Goal: Find specific page/section: Find specific page/section

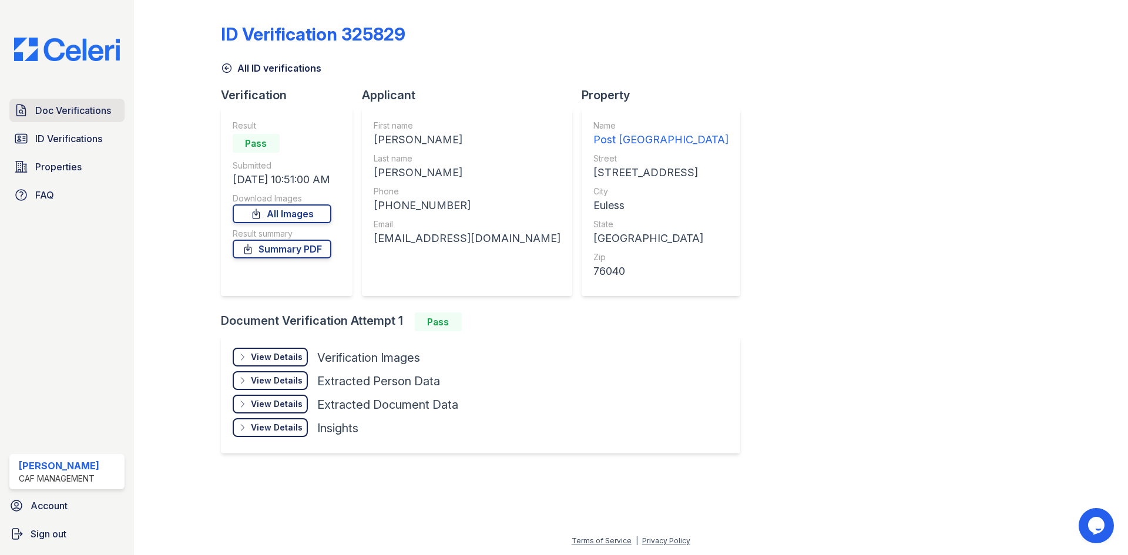
click at [74, 105] on span "Doc Verifications" at bounding box center [73, 110] width 76 height 14
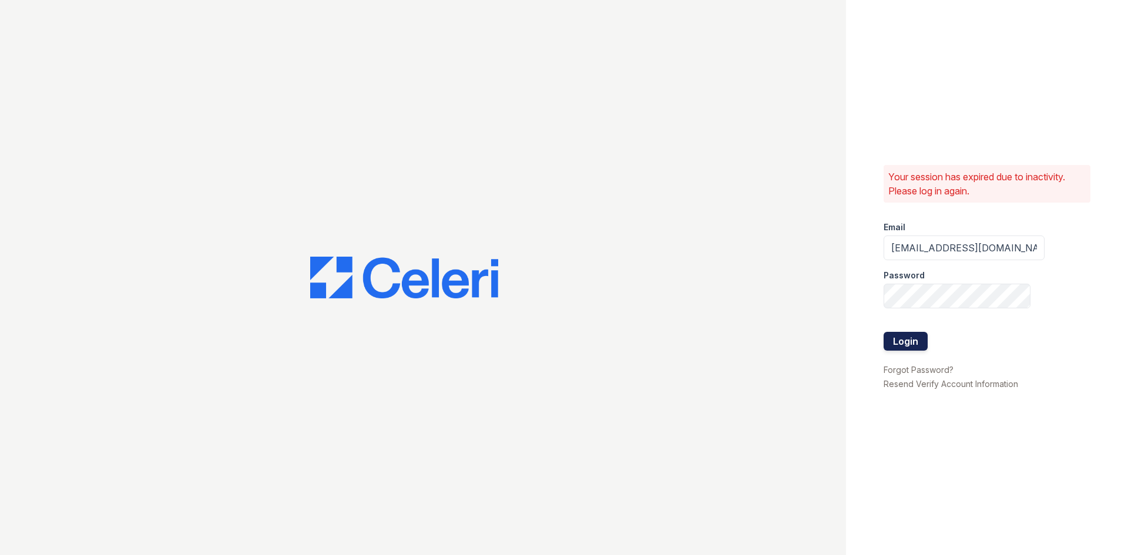
click at [908, 346] on button "Login" at bounding box center [906, 341] width 44 height 19
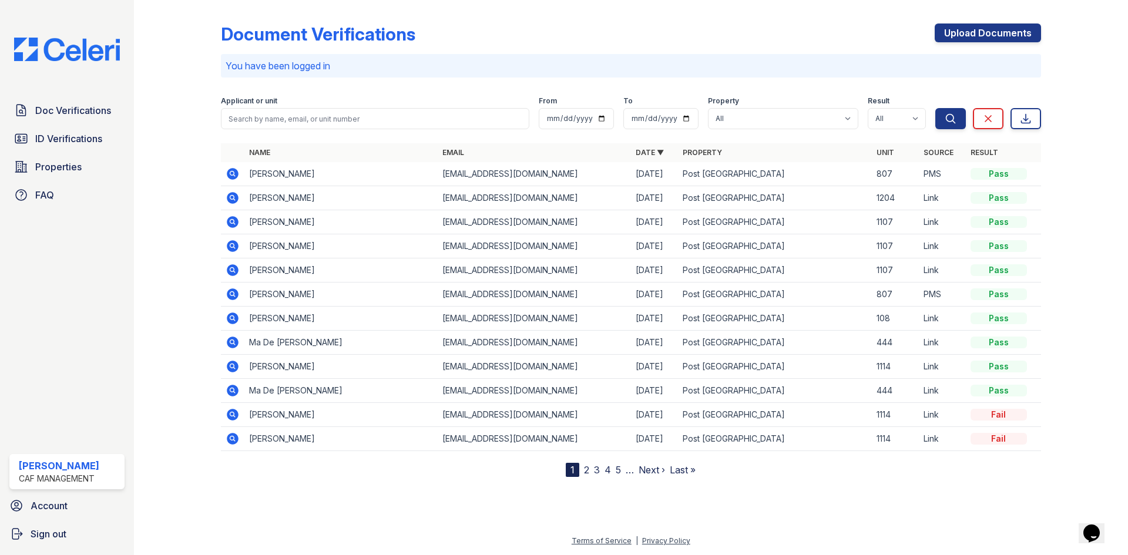
click at [66, 152] on div "Doc Verifications ID Verifications Properties FAQ" at bounding box center [67, 153] width 125 height 108
click at [69, 143] on span "ID Verifications" at bounding box center [68, 139] width 67 height 14
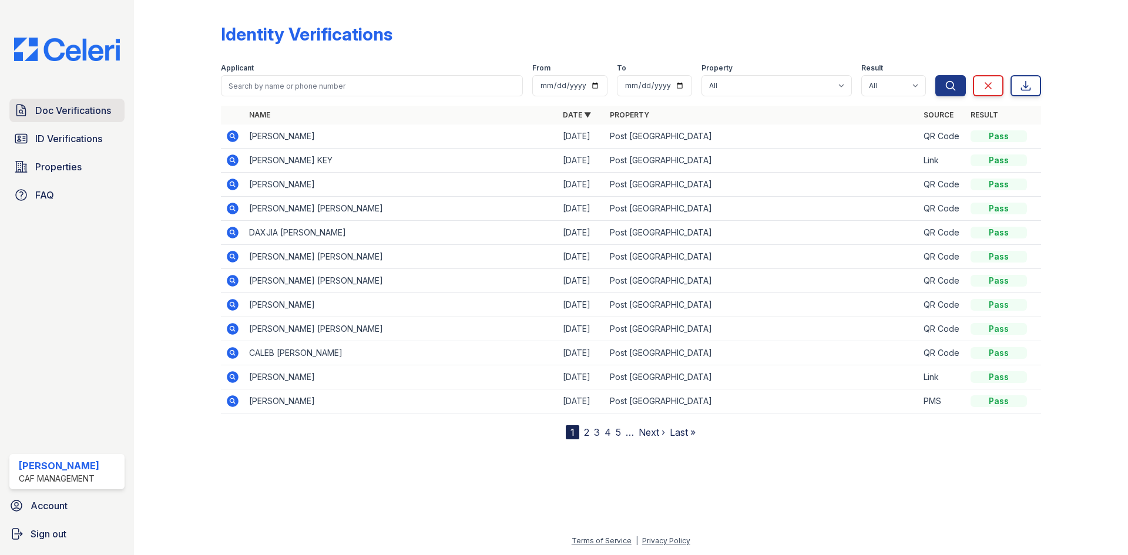
click at [78, 121] on link "Doc Verifications" at bounding box center [66, 111] width 115 height 24
